Goal: Transaction & Acquisition: Purchase product/service

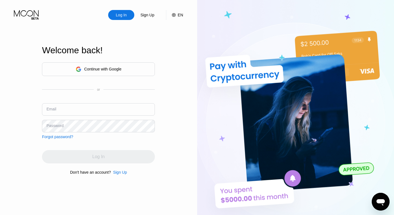
click at [181, 16] on div "EN" at bounding box center [180, 15] width 5 height 4
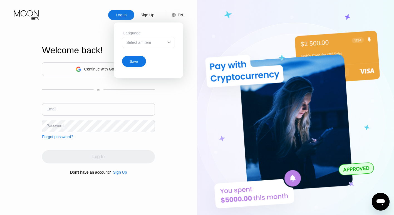
click at [161, 42] on div "Select an item" at bounding box center [144, 42] width 38 height 4
click at [170, 42] on img at bounding box center [169, 43] width 6 height 6
click at [87, 71] on div "Continue with Google" at bounding box center [102, 69] width 37 height 4
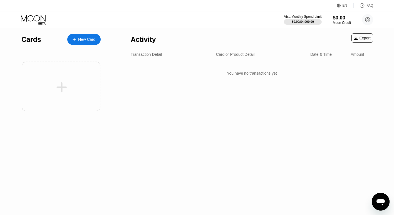
click at [343, 4] on div "EN" at bounding box center [345, 6] width 5 height 4
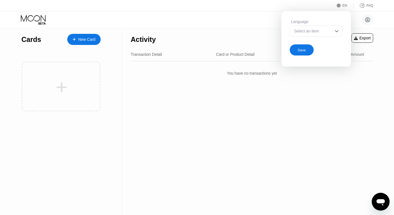
click at [337, 31] on img at bounding box center [337, 31] width 6 height 6
click at [318, 48] on div at bounding box center [316, 53] width 52 height 11
click at [328, 28] on div at bounding box center [316, 31] width 53 height 11
click at [326, 55] on div at bounding box center [316, 53] width 52 height 11
click at [301, 50] on div "Save" at bounding box center [301, 50] width 8 height 5
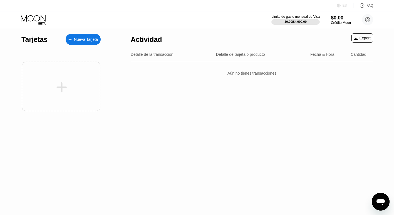
click at [341, 4] on icon at bounding box center [339, 6] width 4 height 4
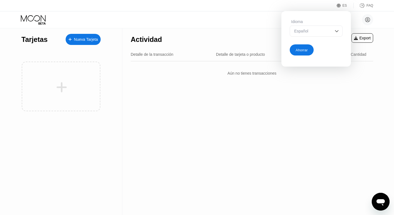
click at [316, 35] on div "Español" at bounding box center [316, 31] width 53 height 11
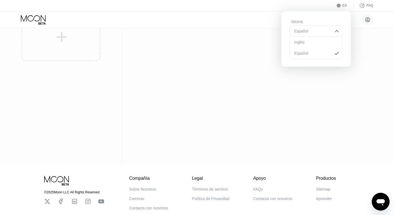
scroll to position [61, 0]
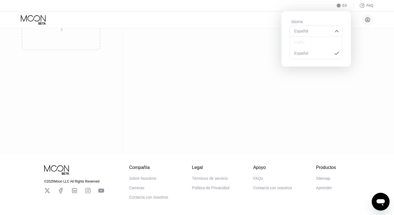
click at [309, 43] on div "Inglés" at bounding box center [316, 42] width 47 height 4
click at [304, 52] on div "Ahorrar" at bounding box center [302, 50] width 12 height 5
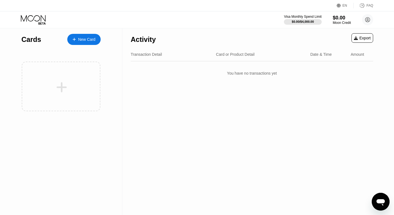
scroll to position [0, 0]
click at [84, 41] on div "New Card" at bounding box center [86, 39] width 17 height 5
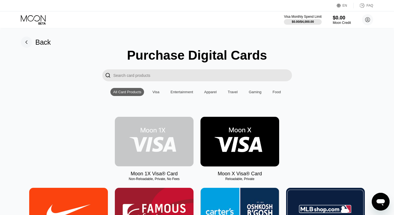
click at [152, 139] on img at bounding box center [154, 142] width 79 height 50
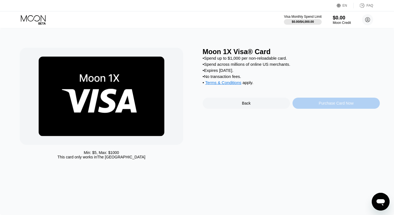
click at [314, 102] on div "Purchase Card Now" at bounding box center [335, 103] width 87 height 11
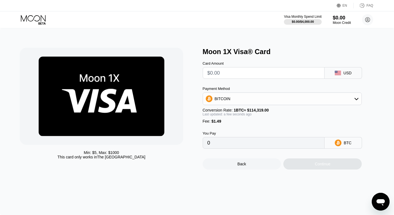
click at [338, 76] on div "USD" at bounding box center [343, 73] width 38 height 12
click at [339, 74] on rect at bounding box center [338, 73] width 6 height 4
click at [267, 74] on input "text" at bounding box center [263, 73] width 113 height 11
click at [344, 71] on div "USD" at bounding box center [343, 73] width 38 height 12
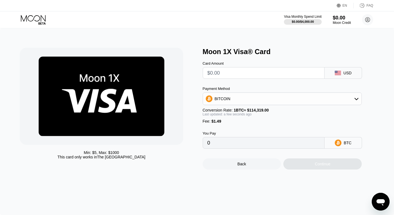
click at [224, 74] on input "text" at bounding box center [263, 73] width 113 height 11
click at [241, 98] on div "BITCOIN" at bounding box center [282, 98] width 159 height 11
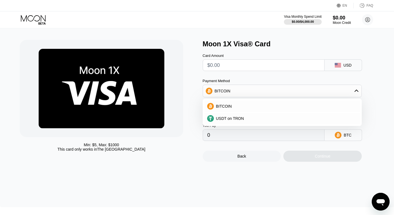
scroll to position [5, 0]
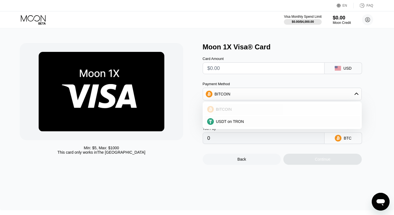
click at [230, 111] on span "BITCOIN" at bounding box center [224, 109] width 16 height 4
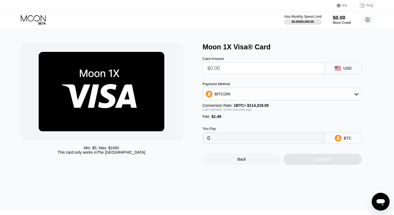
click at [224, 69] on input "text" at bounding box center [263, 68] width 113 height 11
type input "$5"
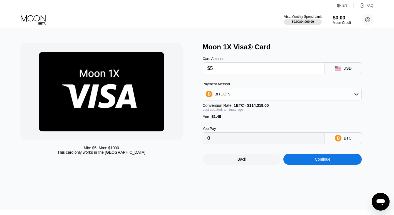
type input "0.00005678"
type input "$50"
type input "0.00045041"
type input "$500"
type input "0.00438677"
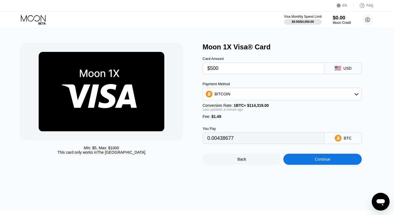
scroll to position [13, 0]
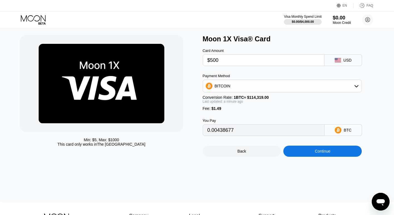
type input "$500"
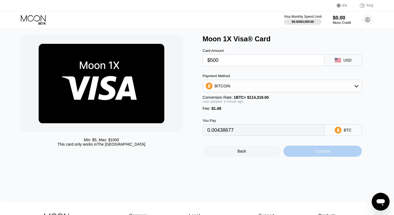
click at [315, 151] on div "Continue" at bounding box center [323, 151] width 16 height 4
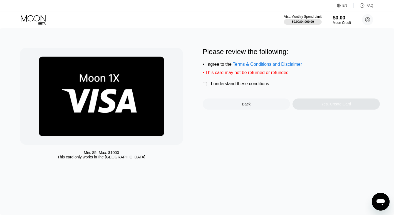
click at [207, 83] on div "" at bounding box center [206, 85] width 6 height 6
